Goal: Transaction & Acquisition: Purchase product/service

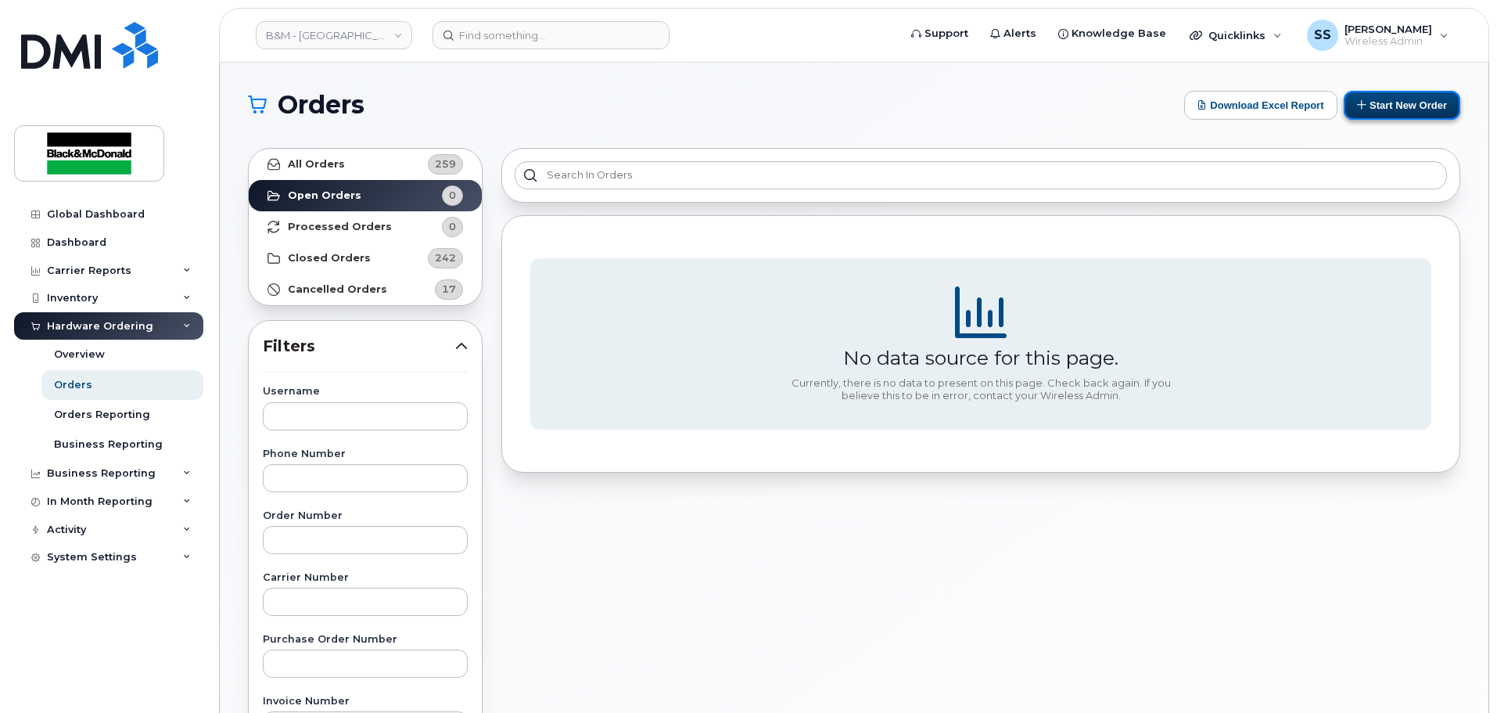
click at [1362, 104] on icon at bounding box center [1362, 104] width 10 height 10
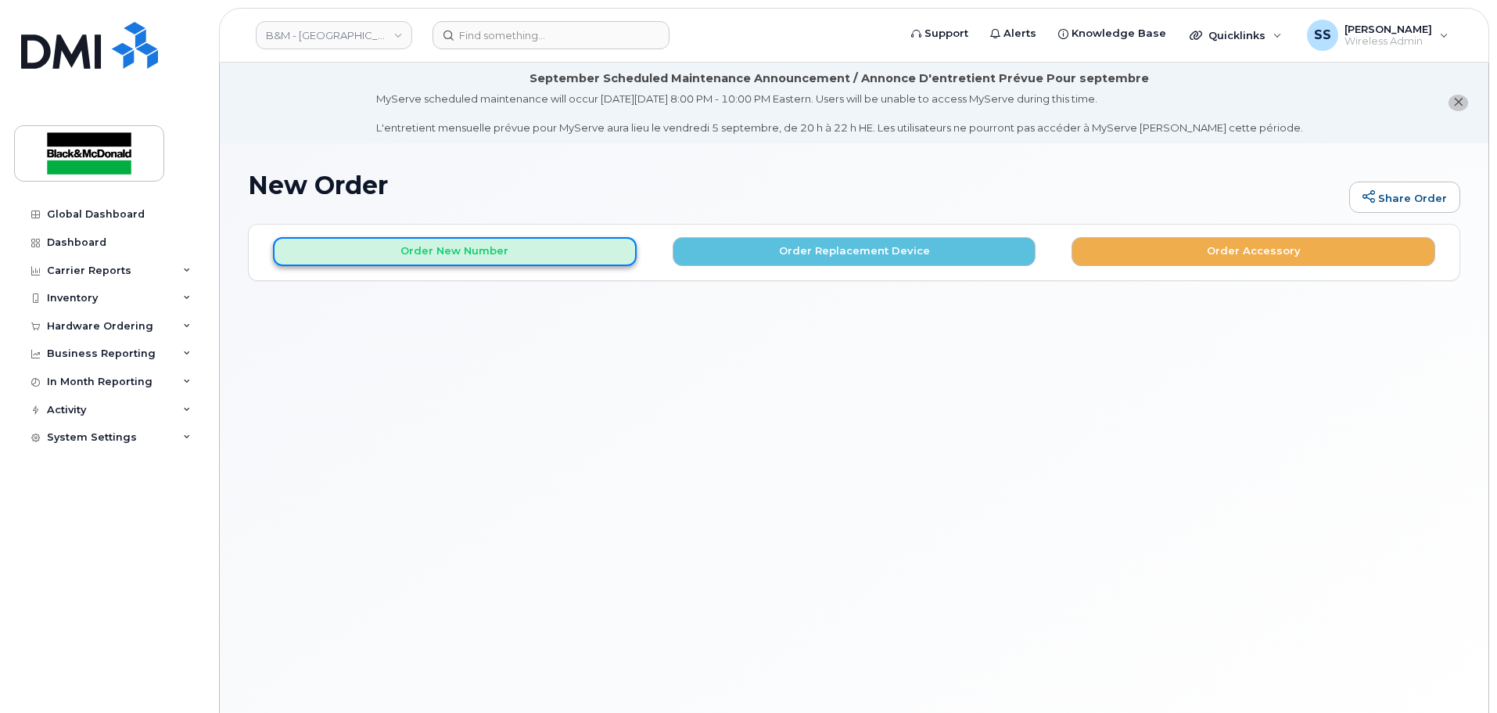
click at [498, 248] on button "Order New Number" at bounding box center [455, 251] width 364 height 29
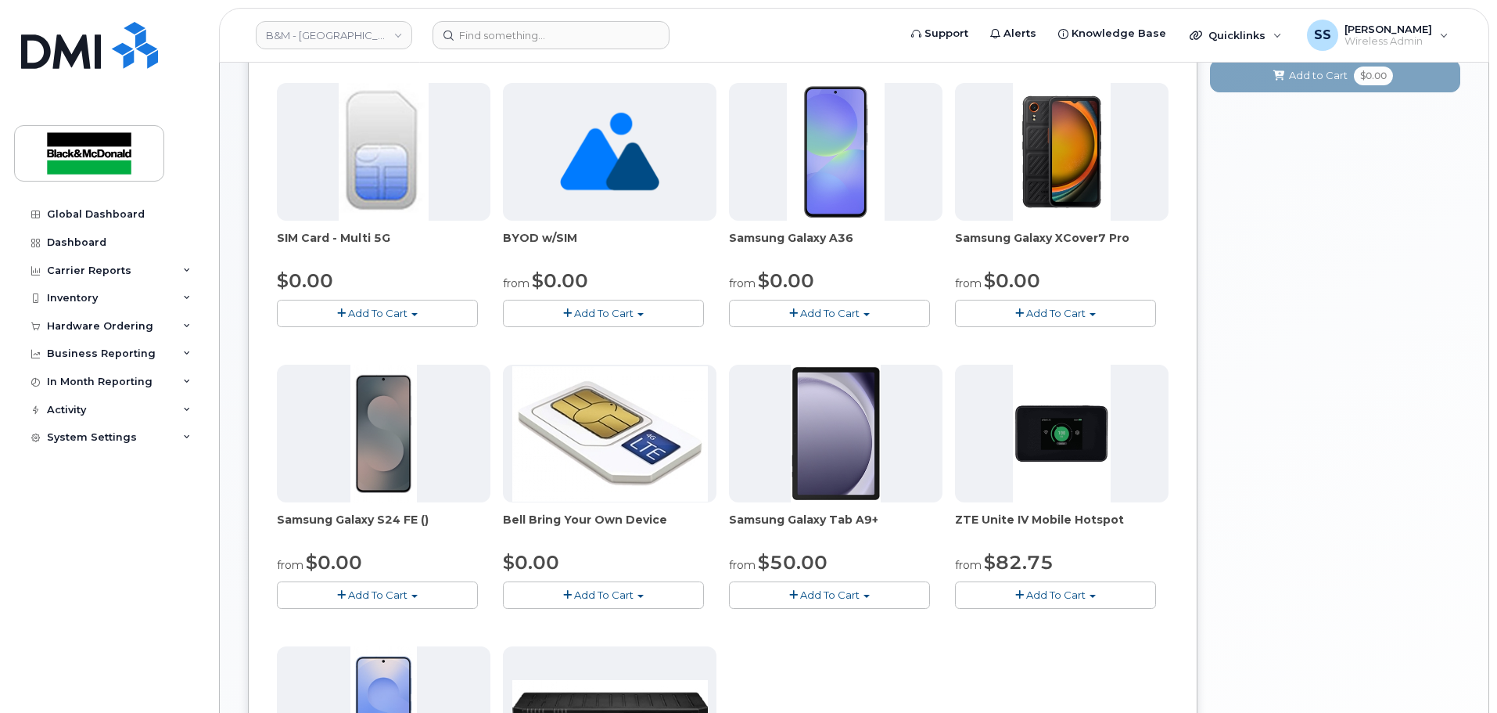
scroll to position [217, 0]
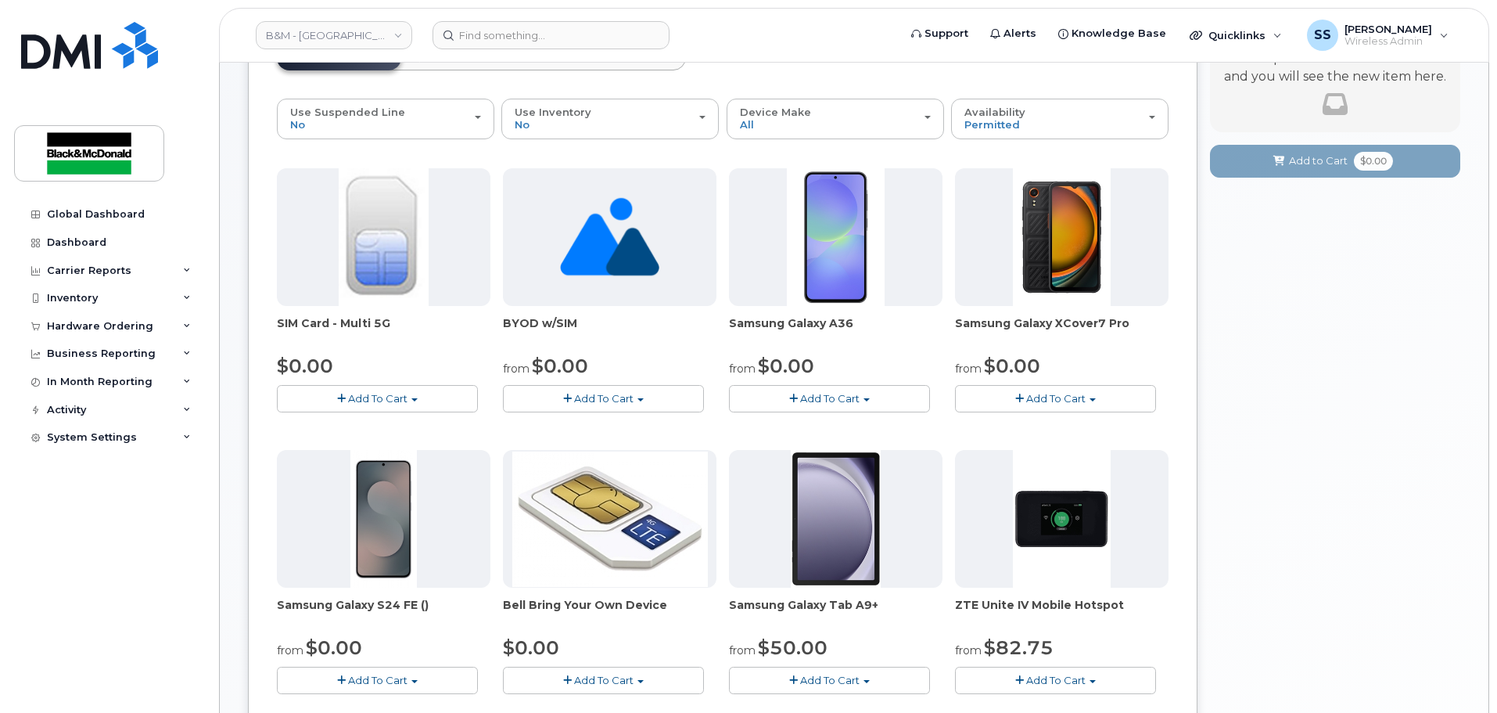
click at [1329, 334] on div "Your Cart is Empty! Choose product from the left side and you will see the new …" at bounding box center [1335, 555] width 250 height 1097
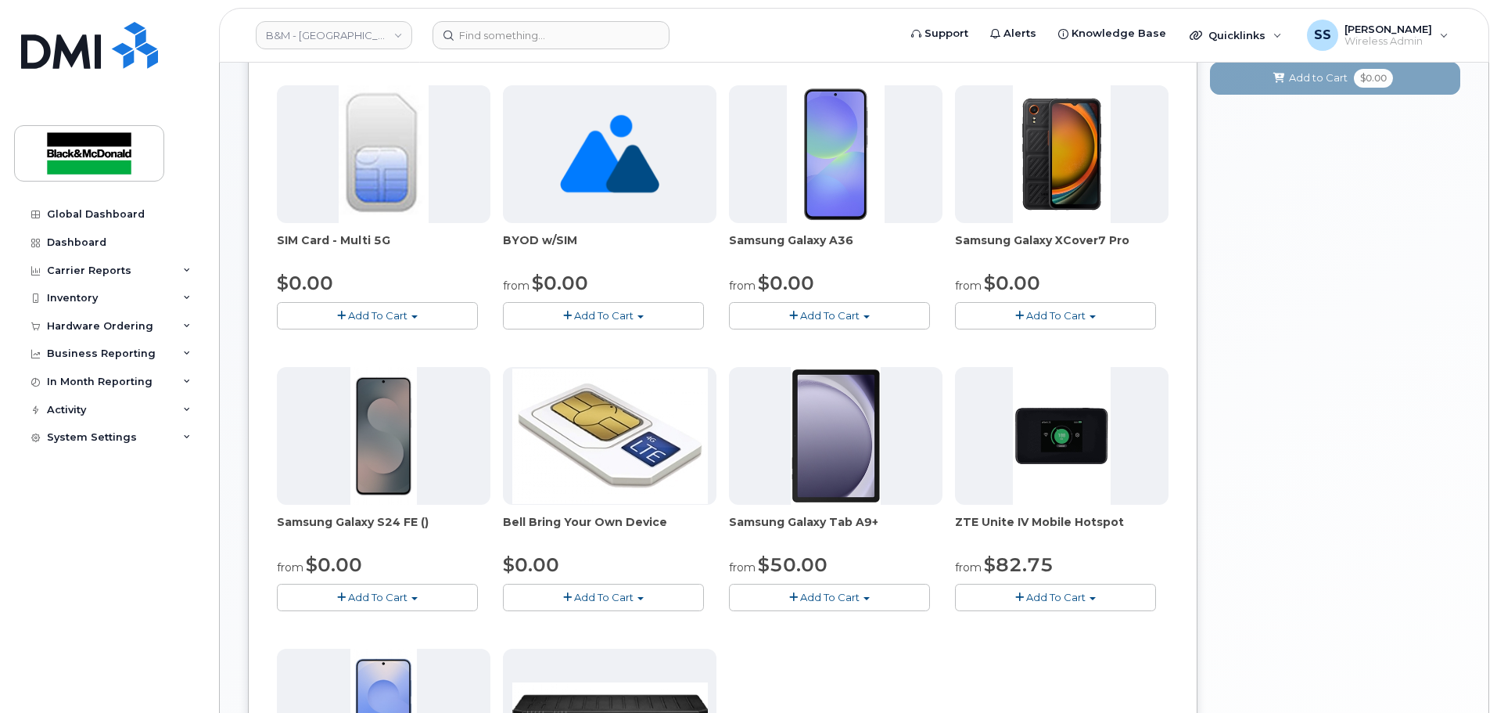
scroll to position [295, 0]
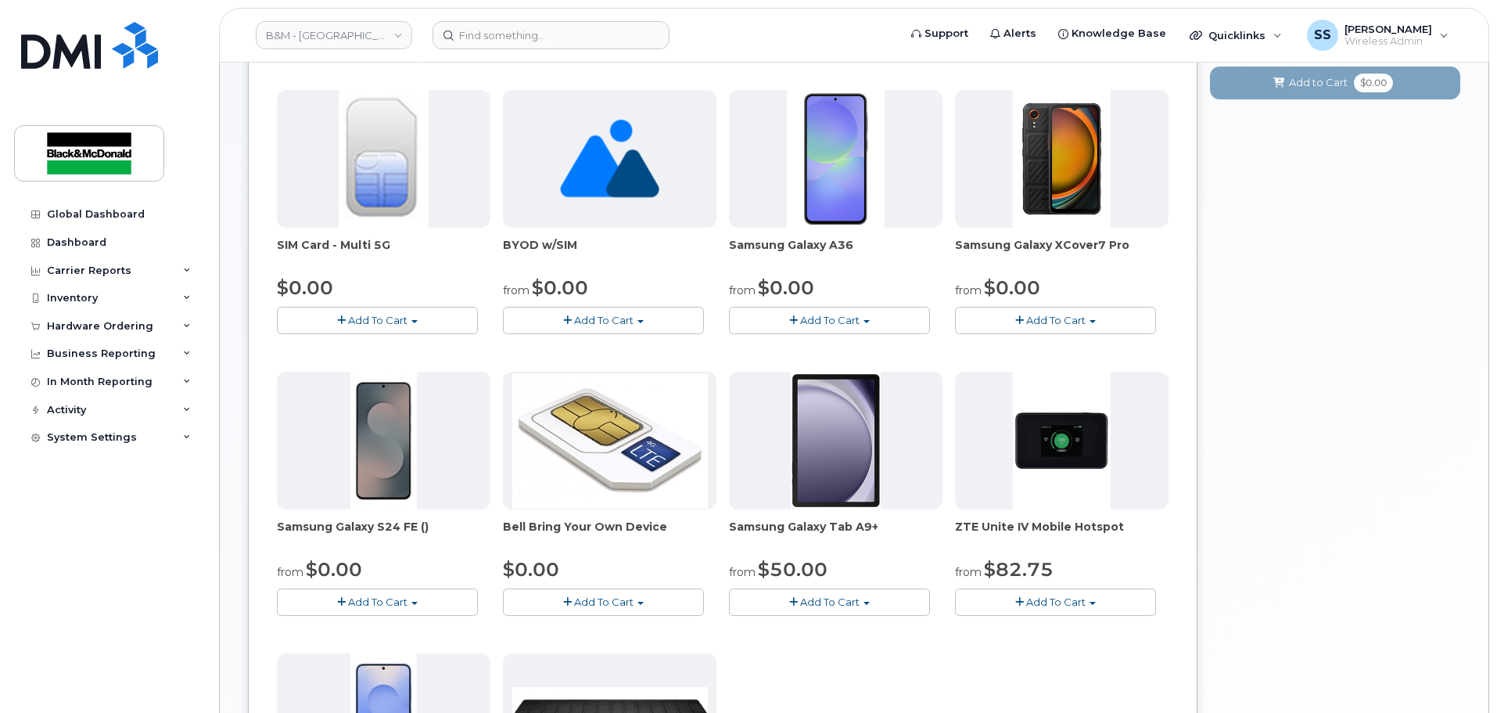
click at [1490, 519] on body "B&M - [GEOGRAPHIC_DATA] Support Alerts Knowledge Base Quicklinks Suspend / Canc…" at bounding box center [748, 404] width 1497 height 1399
